Goal: Task Accomplishment & Management: Manage account settings

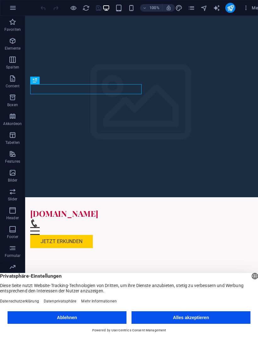
click at [163, 315] on button "Alles akzeptieren" at bounding box center [190, 317] width 119 height 13
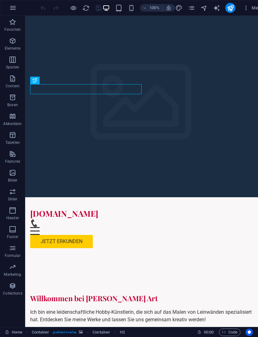
click at [17, 9] on button "button" at bounding box center [12, 7] width 15 height 15
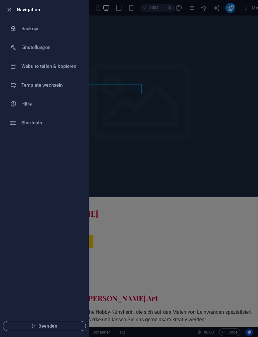
click at [50, 194] on ul "Navigation Backups Einstellungen Website teilen & kopieren Template wechseln Hi…" at bounding box center [44, 168] width 88 height 336
click at [10, 13] on icon "button" at bounding box center [9, 9] width 7 height 7
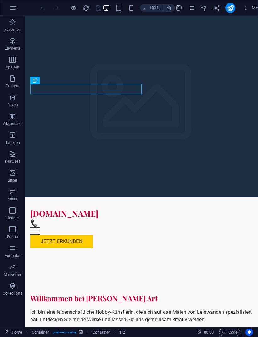
click at [15, 3] on button "button" at bounding box center [12, 7] width 15 height 15
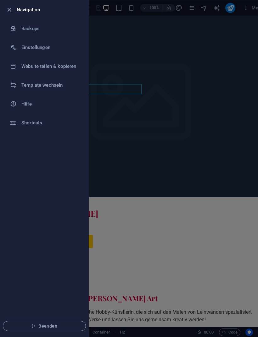
click at [43, 327] on span "Beenden" at bounding box center [44, 326] width 72 height 5
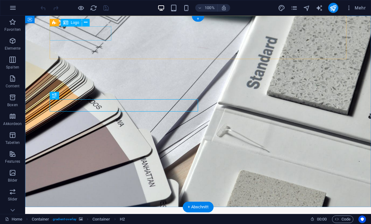
click at [69, 217] on div "[DOMAIN_NAME]" at bounding box center [198, 224] width 297 height 14
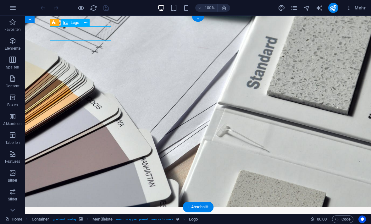
click at [281, 9] on icon "design" at bounding box center [281, 7] width 7 height 7
select select "px"
select select "200"
select select "px"
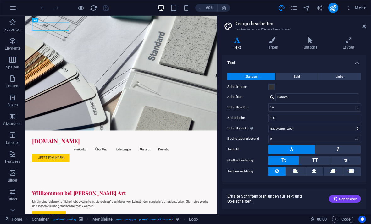
click at [271, 44] on h4 "Farben" at bounding box center [273, 43] width 38 height 13
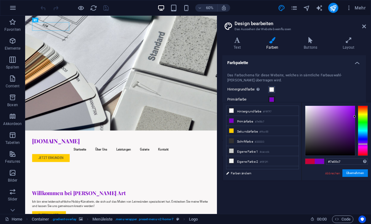
click at [353, 172] on button "Übernehmen" at bounding box center [354, 173] width 25 height 8
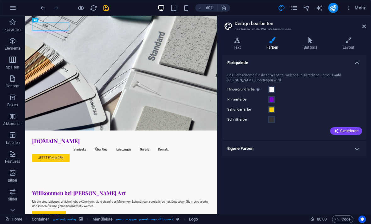
click at [239, 42] on icon at bounding box center [237, 40] width 30 height 6
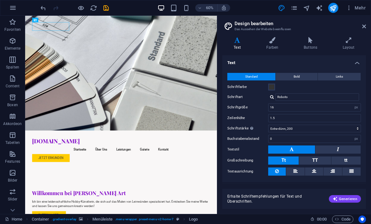
click at [275, 47] on h4 "Farben" at bounding box center [273, 43] width 38 height 13
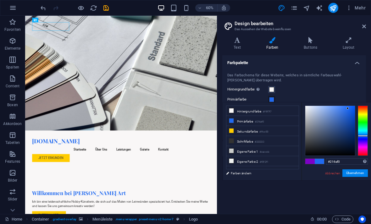
click at [353, 174] on button "Übernehmen" at bounding box center [354, 173] width 25 height 8
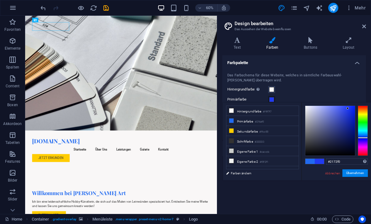
type input "#217af0"
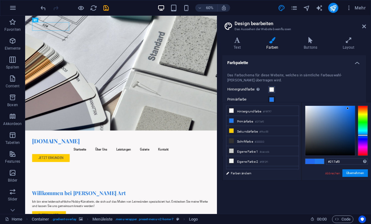
click at [353, 173] on button "Übernehmen" at bounding box center [354, 173] width 25 height 8
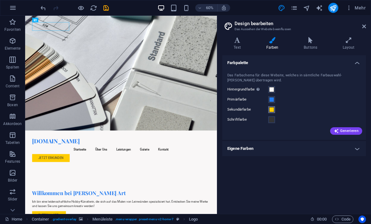
click at [274, 107] on span at bounding box center [271, 109] width 5 height 5
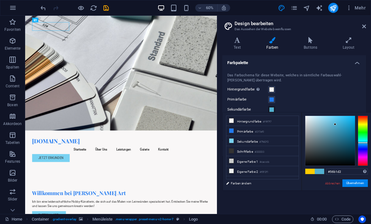
type input "#58b1d2"
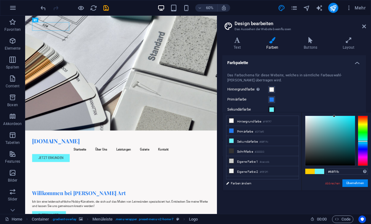
click at [336, 116] on div at bounding box center [330, 141] width 50 height 50
click at [337, 114] on div "#61f3ff Unterstützte Formate: #0852ed rgb(8, 82, 237) rgba(8, 82, 237, 90%) hsv…" at bounding box center [335, 196] width 69 height 169
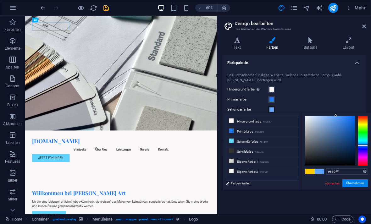
type input "#6199ff"
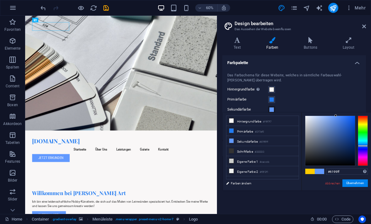
click at [357, 182] on button "Übernehmen" at bounding box center [354, 183] width 25 height 8
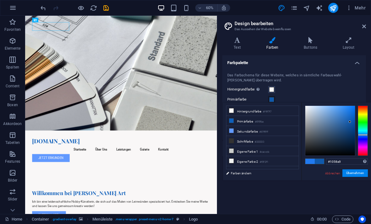
type input "#1059ab"
click at [357, 172] on button "Übernehmen" at bounding box center [354, 173] width 25 height 8
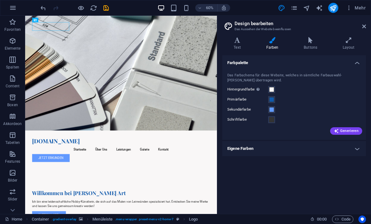
click at [239, 44] on h4 "Text" at bounding box center [238, 43] width 32 height 13
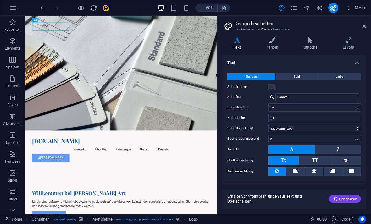
click at [299, 77] on span "Bold" at bounding box center [296, 77] width 6 height 8
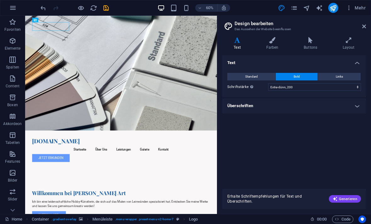
click at [342, 76] on span "Links" at bounding box center [339, 77] width 7 height 8
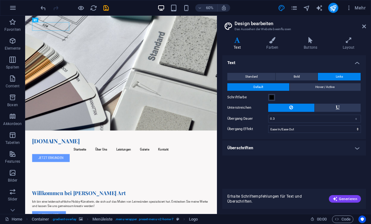
click at [299, 79] on span "Bold" at bounding box center [296, 77] width 6 height 8
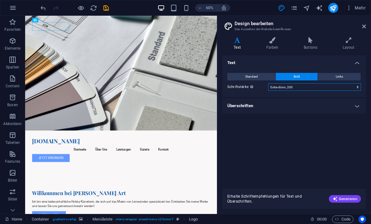
click at [356, 86] on select "Fein, 100 Extra-dünn, 200 Dünn, 300 Normal, 400 Medium, 500 Halb-fett, 600 Fett…" at bounding box center [314, 87] width 93 height 8
select select "100"
click at [356, 107] on h4 "Überschriften" at bounding box center [294, 105] width 144 height 15
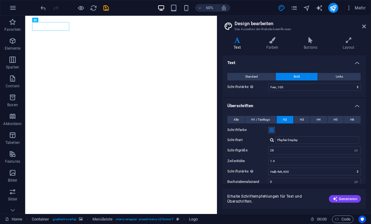
select select "px"
select select "600"
select select "px"
select select "rem"
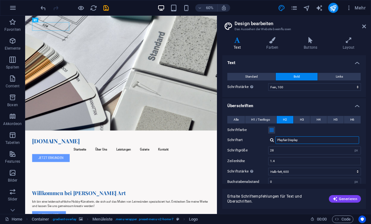
click at [286, 140] on input "Playfair Display" at bounding box center [317, 140] width 84 height 8
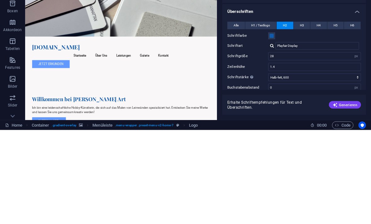
click at [356, 98] on h4 "Überschriften" at bounding box center [294, 103] width 144 height 11
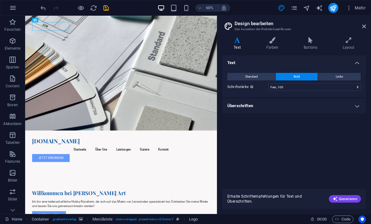
click at [255, 79] on span "Standard" at bounding box center [251, 77] width 13 height 8
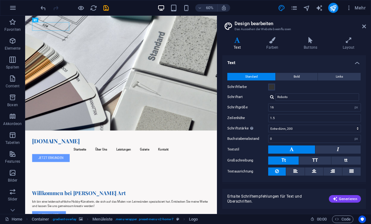
click at [299, 73] on span "Bold" at bounding box center [296, 77] width 6 height 8
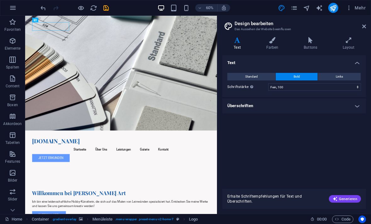
click at [337, 75] on span "Links" at bounding box center [339, 77] width 7 height 8
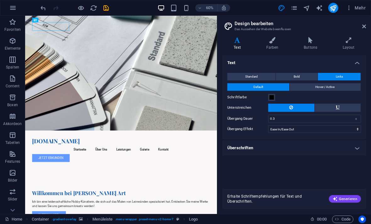
click at [258, 76] on button "Standard" at bounding box center [251, 77] width 48 height 8
